Goal: Navigation & Orientation: Find specific page/section

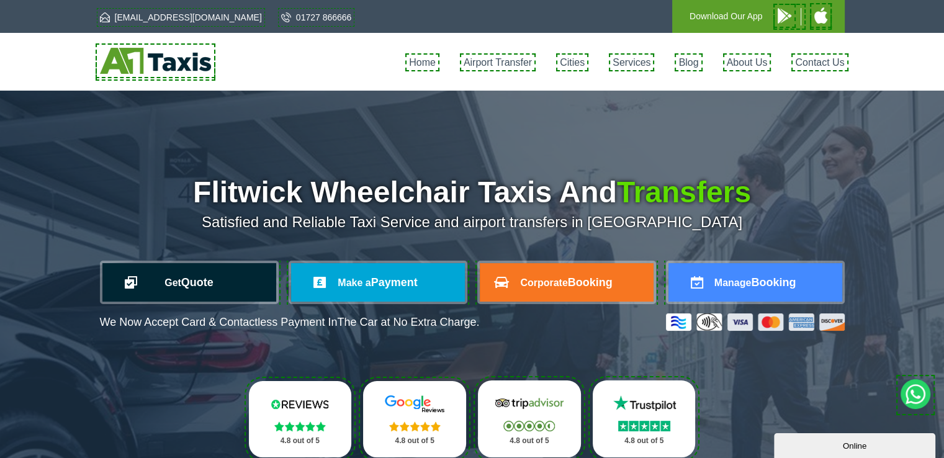
click at [228, 285] on link "Get Quote" at bounding box center [189, 282] width 174 height 38
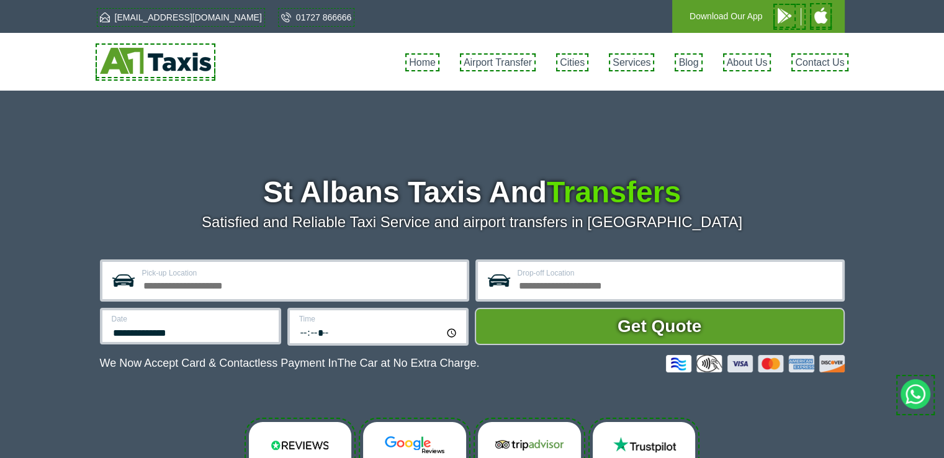
click at [204, 287] on input "Pick-up Location" at bounding box center [300, 284] width 317 height 15
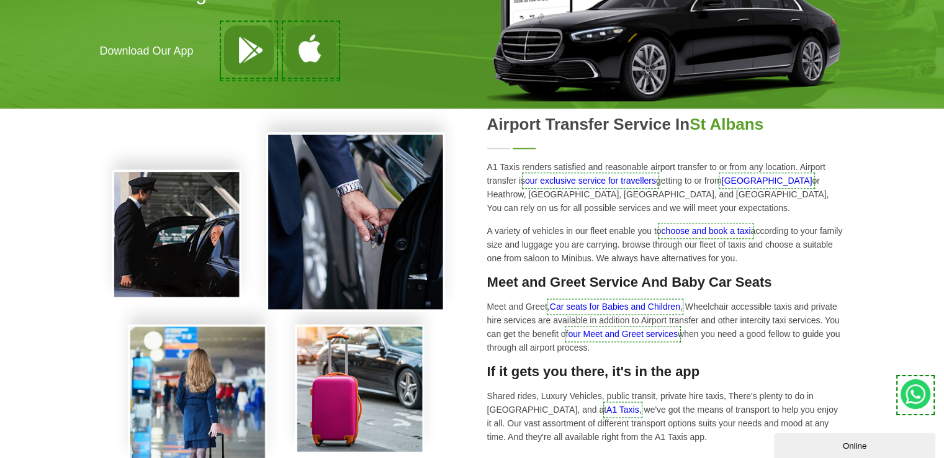
scroll to position [1316, 0]
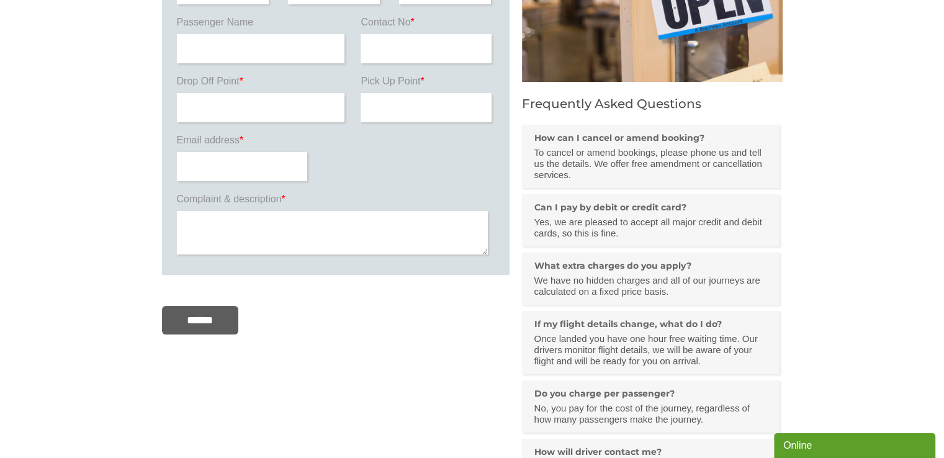
scroll to position [207, 0]
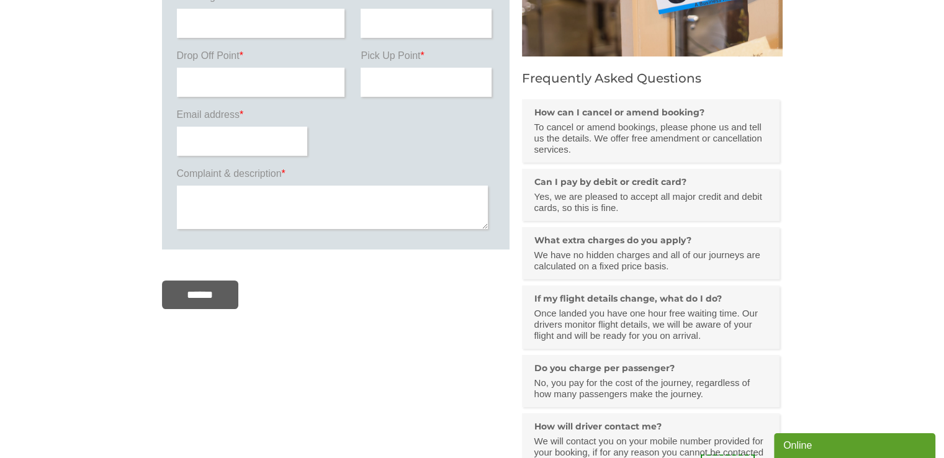
drag, startPoint x: 836, startPoint y: 99, endPoint x: 724, endPoint y: 8, distance: 144.3
click at [836, 99] on section "Complaint Date of Journey ***** * * * * * * * * * ** ** ** **** * * * * * * * *…" at bounding box center [472, 199] width 944 height 650
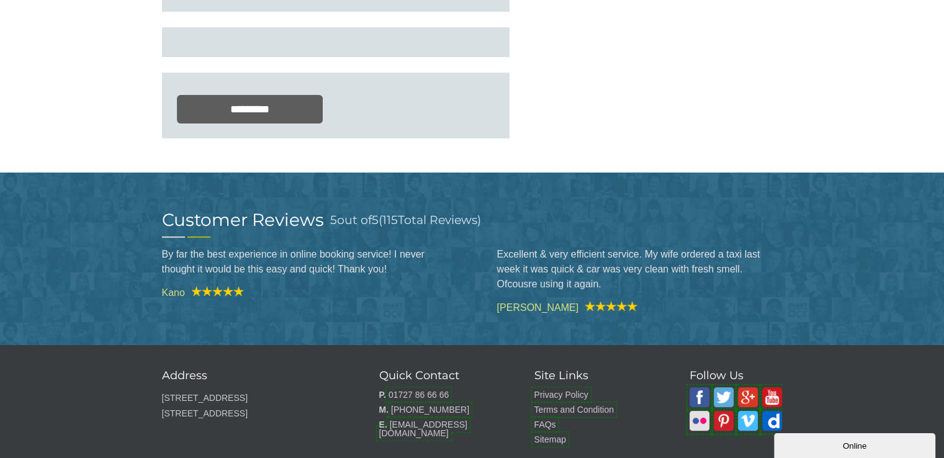
scroll to position [459, 0]
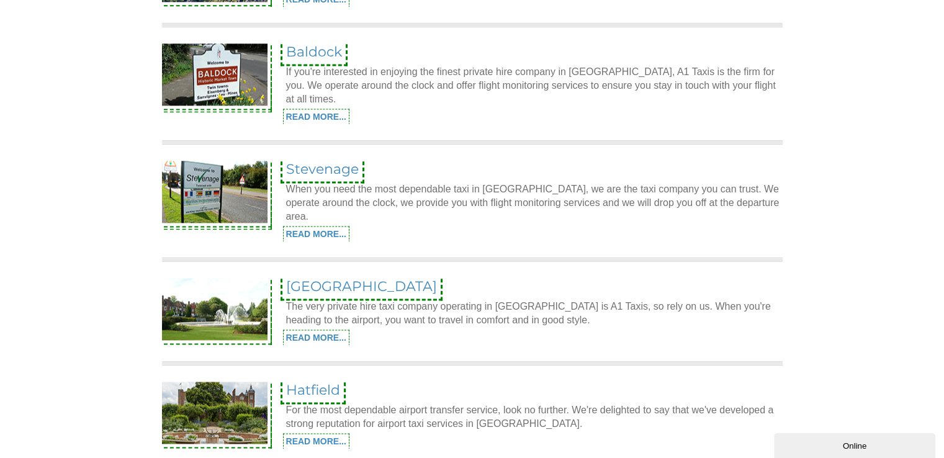
scroll to position [1861, 0]
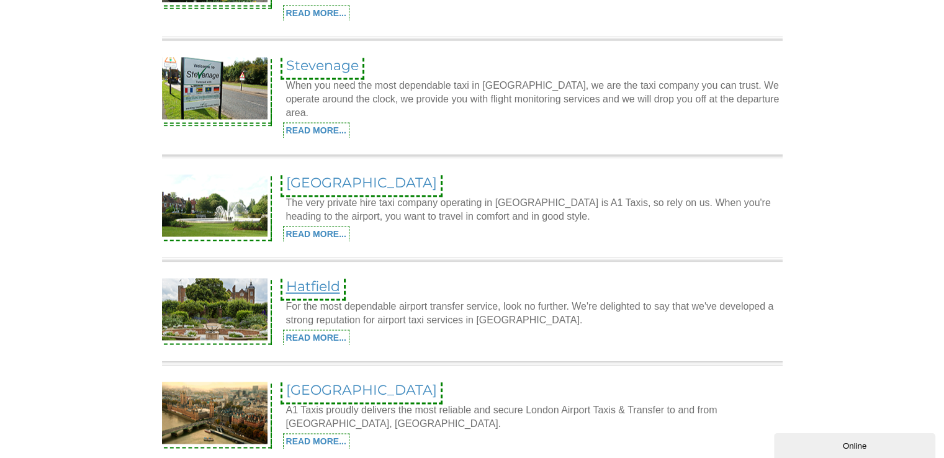
click at [320, 278] on link "Hatfield" at bounding box center [313, 286] width 54 height 17
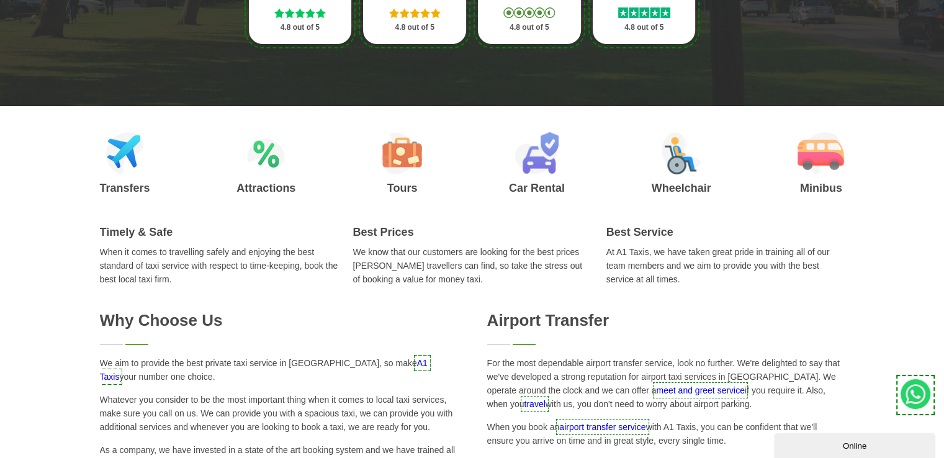
scroll to position [103, 0]
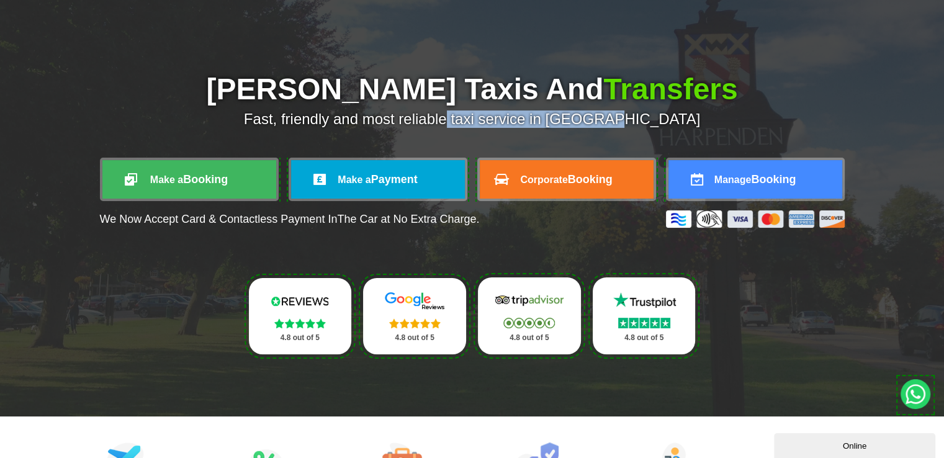
drag, startPoint x: 500, startPoint y: 122, endPoint x: 645, endPoint y: 122, distance: 145.2
click at [645, 122] on p "Fast, friendly and most reliable taxi service in Hatfield" at bounding box center [472, 118] width 745 height 17
click at [620, 127] on p "Fast, friendly and most reliable taxi service in Hatfield" at bounding box center [472, 118] width 745 height 17
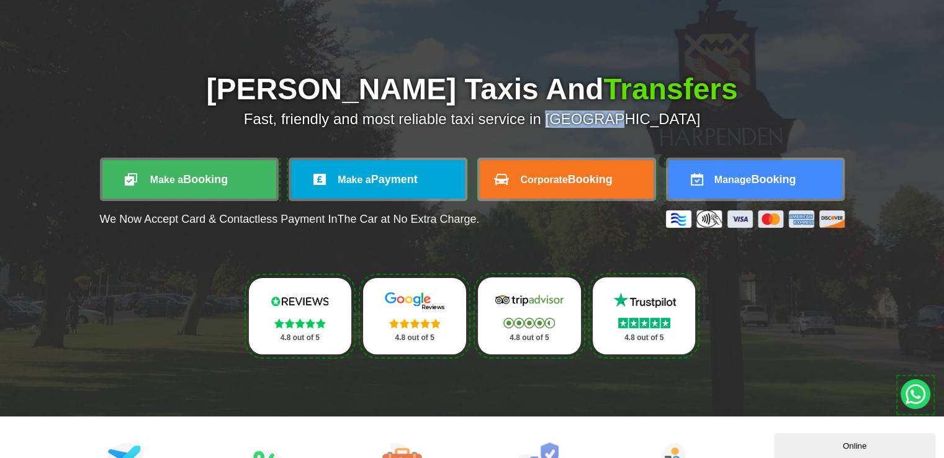
click at [638, 124] on p "Fast, friendly and most reliable taxi service in Hatfield" at bounding box center [472, 118] width 745 height 17
drag, startPoint x: 659, startPoint y: 119, endPoint x: 504, endPoint y: 116, distance: 154.5
click at [504, 116] on p "Fast, friendly and most reliable taxi service in Hatfield" at bounding box center [472, 118] width 745 height 17
copy p "taxi service in Hatfield"
click at [0, 301] on div "Hatfield Taxis And Transfers Fast, friendly and most reliable taxi service in H…" at bounding box center [472, 202] width 944 height 429
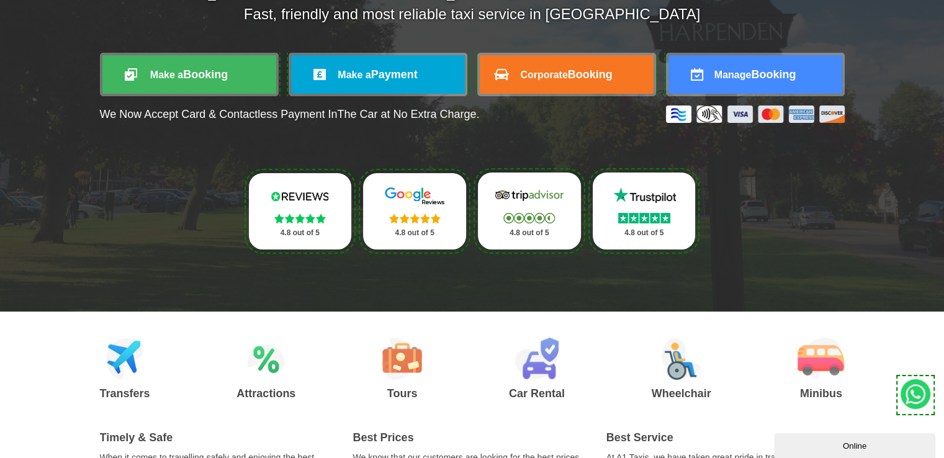
scroll to position [413, 0]
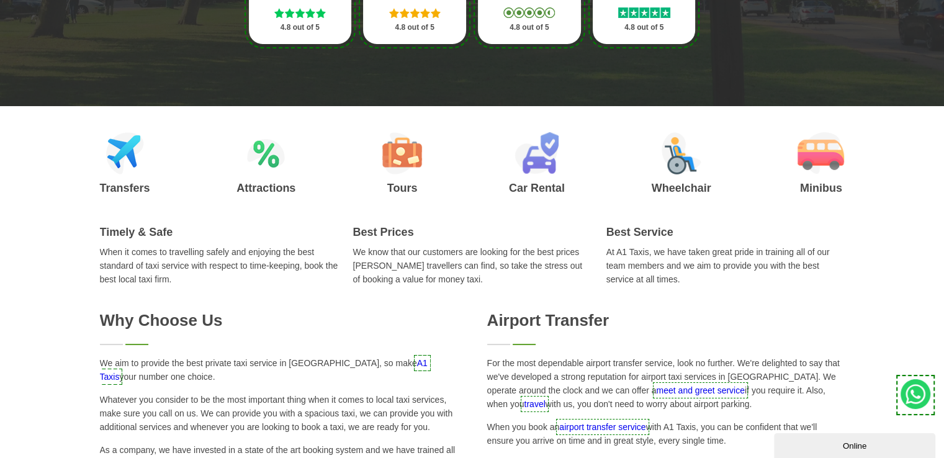
click at [114, 179] on li "Transfers" at bounding box center [125, 162] width 50 height 61
click at [132, 166] on img at bounding box center [125, 153] width 38 height 42
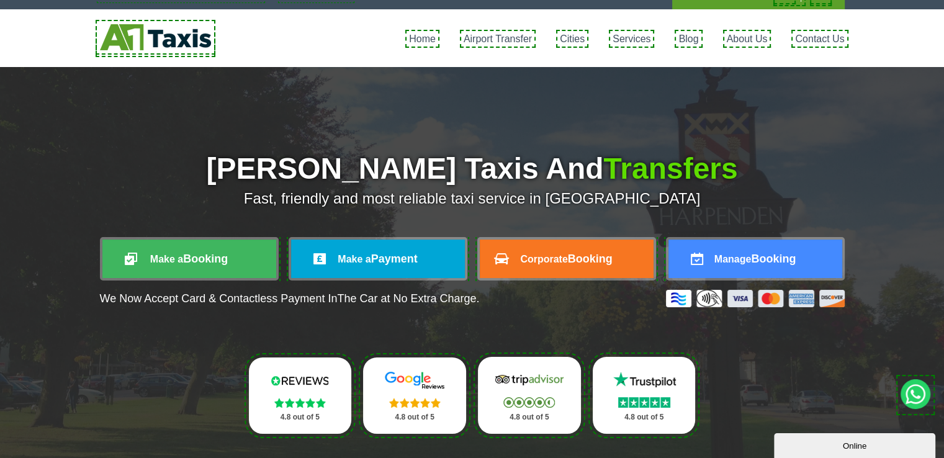
scroll to position [0, 0]
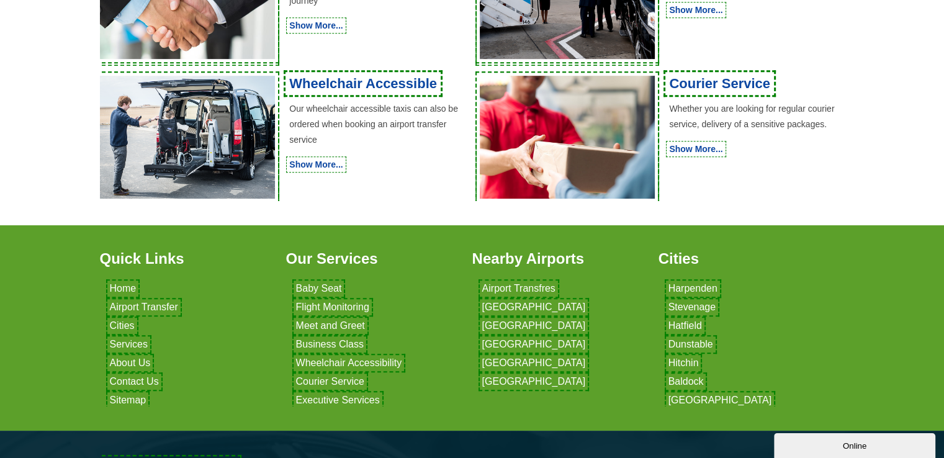
scroll to position [599, 0]
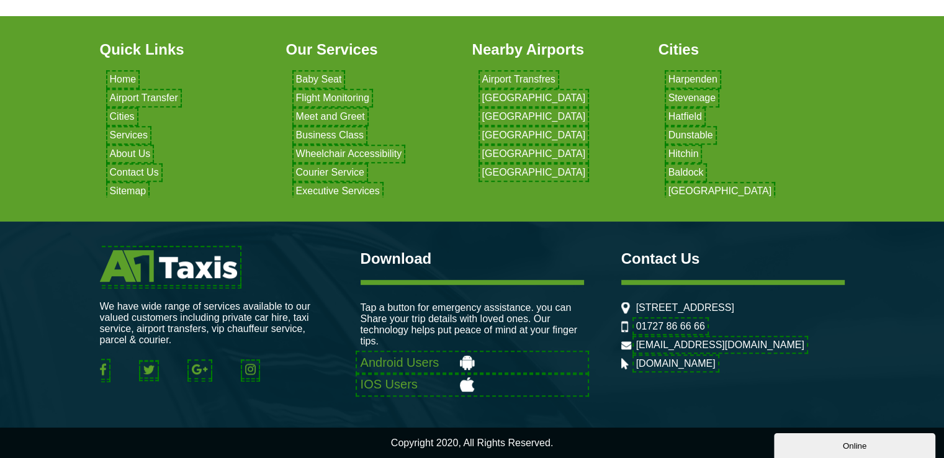
scroll to position [745, 0]
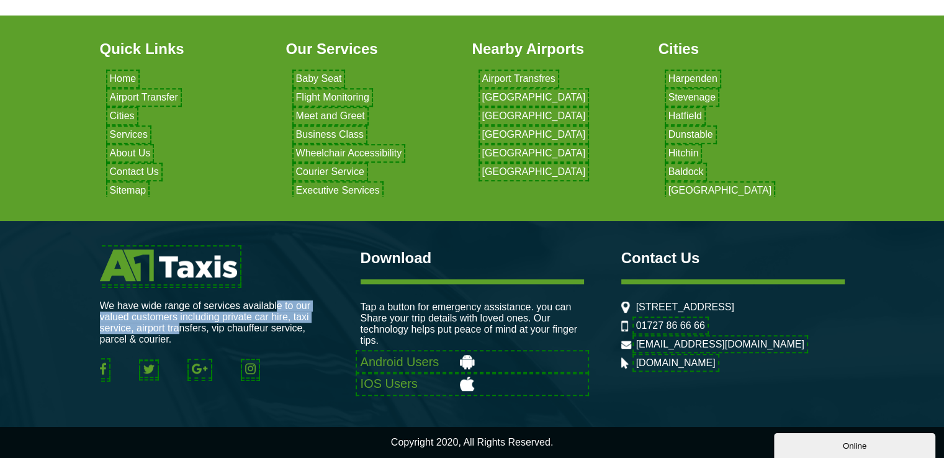
drag, startPoint x: 166, startPoint y: 302, endPoint x: 294, endPoint y: 316, distance: 128.6
click at [294, 316] on p "We have wide range of services available to our valued customers including priv…" at bounding box center [211, 322] width 223 height 45
click at [292, 316] on p "We have wide range of services available to our valued customers including priv…" at bounding box center [211, 322] width 223 height 45
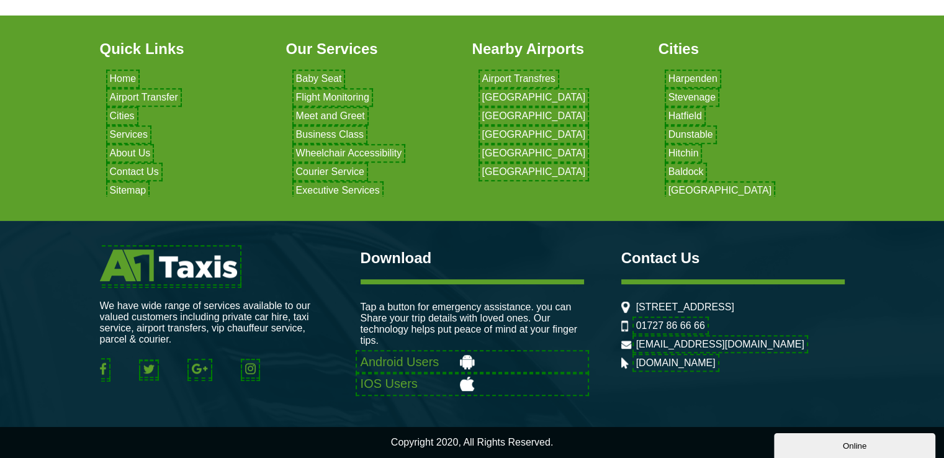
click at [678, 302] on li "[STREET_ADDRESS]" at bounding box center [732, 307] width 223 height 11
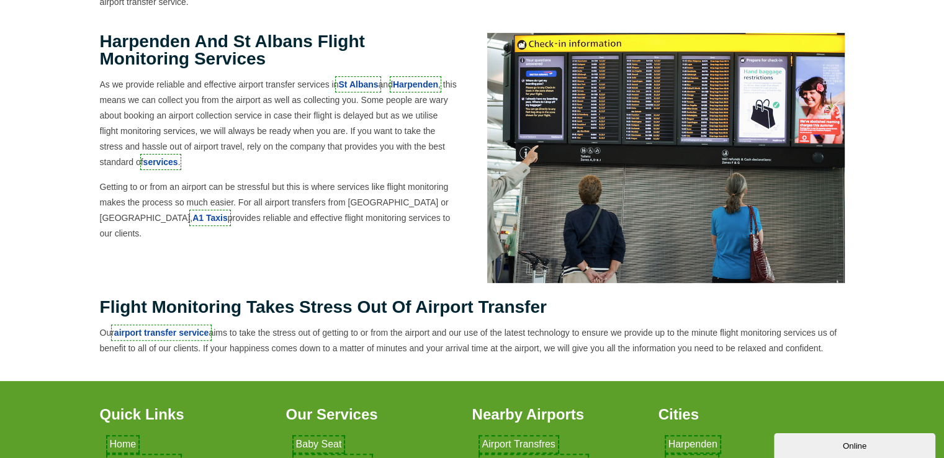
scroll to position [0, 0]
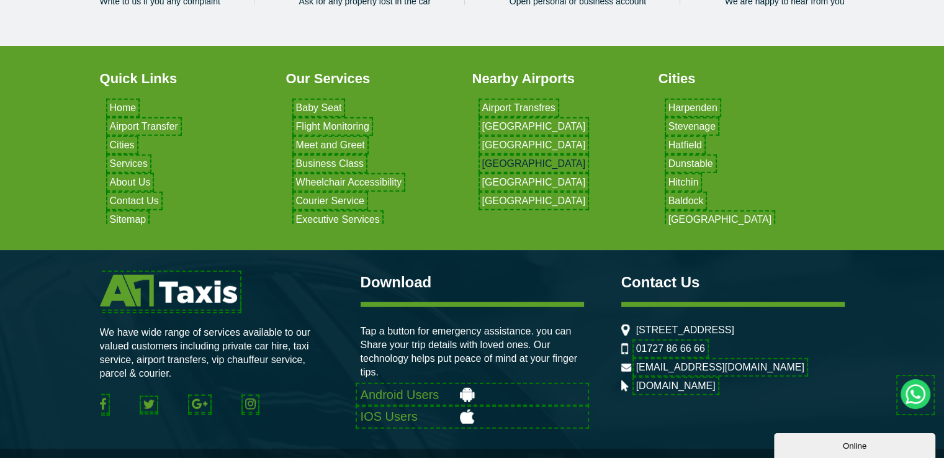
scroll to position [3029, 0]
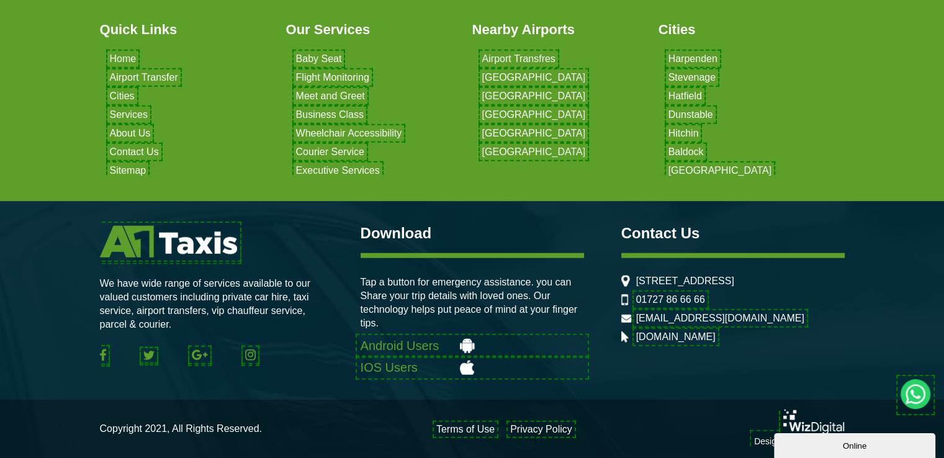
drag, startPoint x: 700, startPoint y: 289, endPoint x: 631, endPoint y: 269, distance: 71.7
click at [631, 269] on div "Contact Us 156b London Rd, St Albans AL1 1PQ, United Kingdom 01727 86 66 66 adm…" at bounding box center [732, 284] width 223 height 117
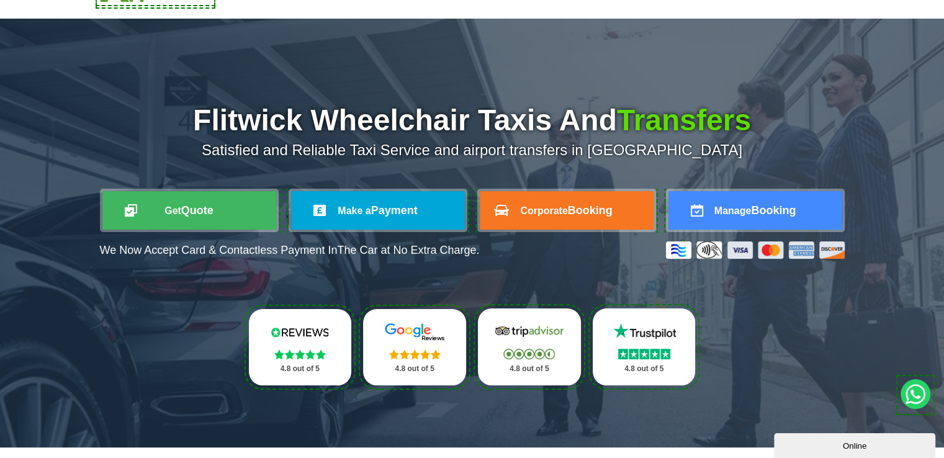
scroll to position [0, 0]
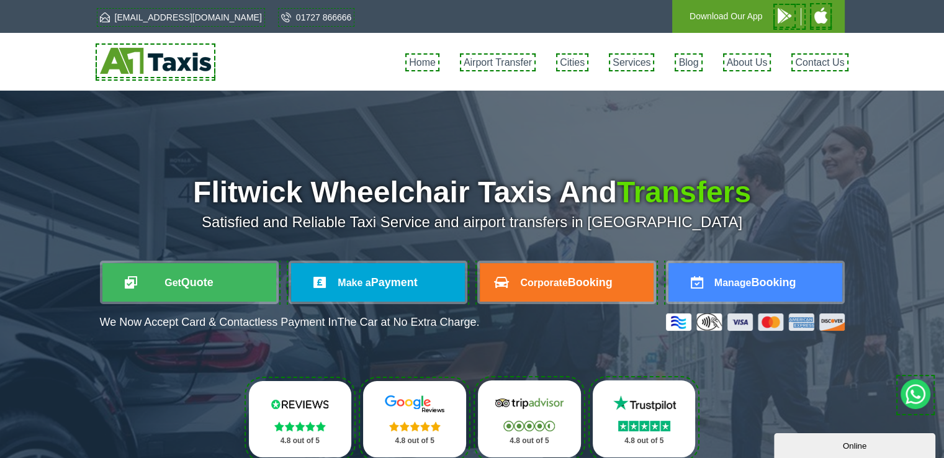
click at [623, 139] on div "Flitwick Wheelchair Taxis And Transfers Satisfied and Reliable Taxi Service and…" at bounding box center [472, 305] width 944 height 429
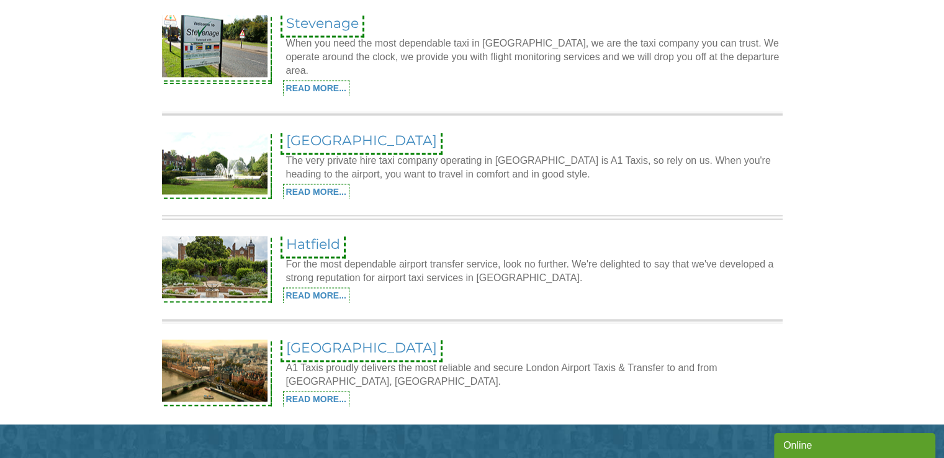
scroll to position [1964, 0]
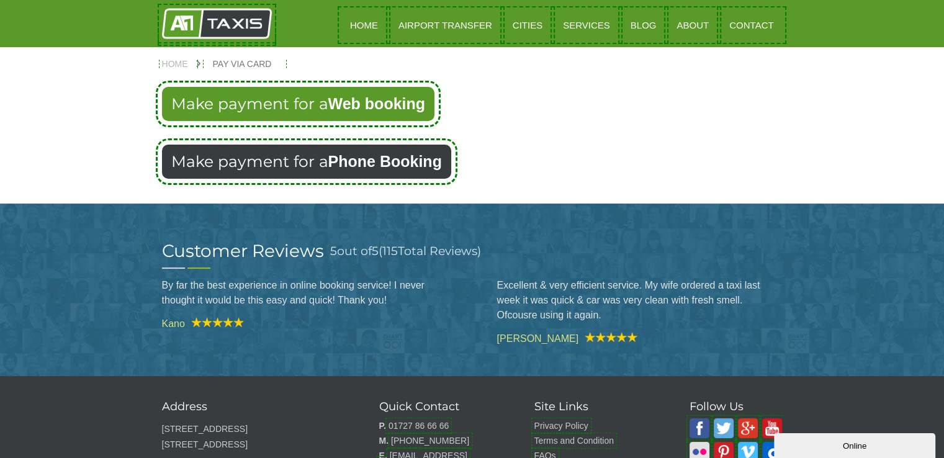
click at [395, 162] on strong "Phone Booking" at bounding box center [385, 161] width 114 height 17
